Goal: Task Accomplishment & Management: Complete application form

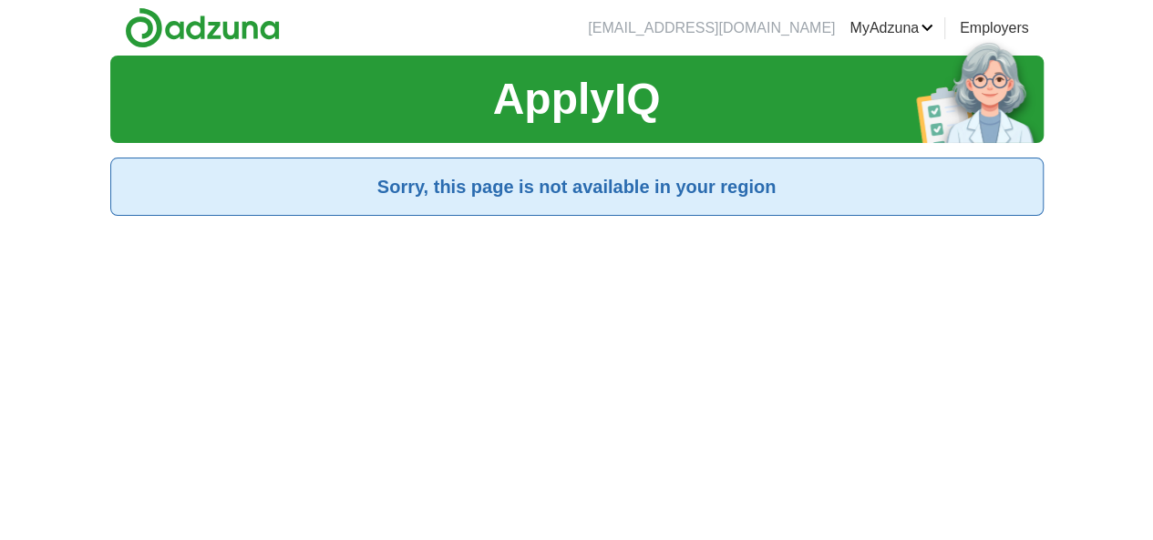
click at [466, 207] on section "Sorry, this page is not available in your region" at bounding box center [576, 187] width 933 height 58
click at [0, 0] on link "ApplyIQ" at bounding box center [0, 0] width 0 height 0
click at [124, 75] on section "ApplyIQ" at bounding box center [576, 99] width 933 height 87
click at [576, 141] on section "ApplyIQ" at bounding box center [576, 99] width 933 height 87
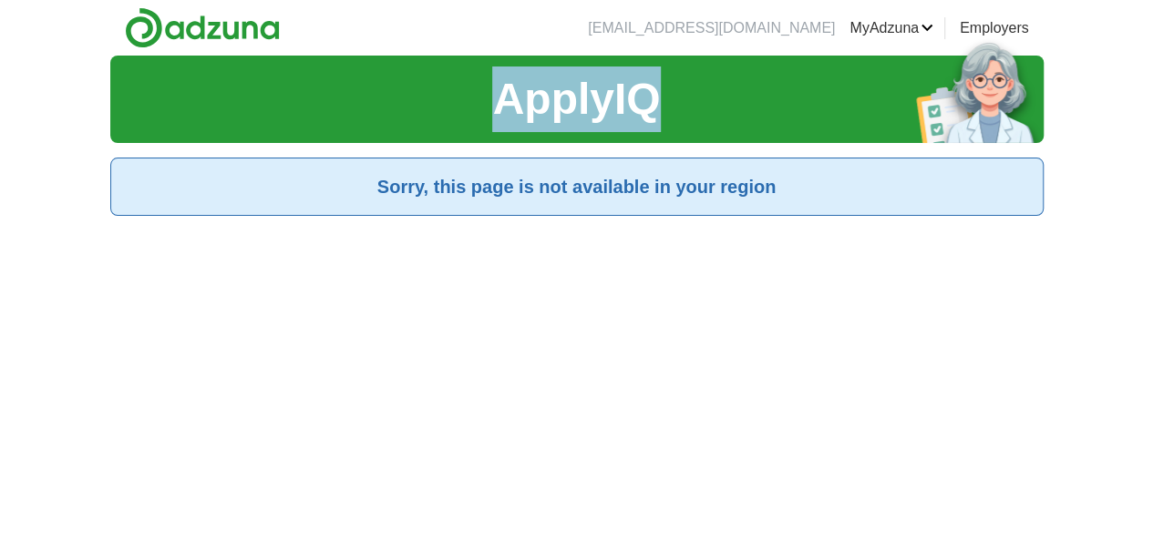
click at [576, 141] on section "ApplyIQ" at bounding box center [576, 99] width 933 height 87
